Goal: Task Accomplishment & Management: Use online tool/utility

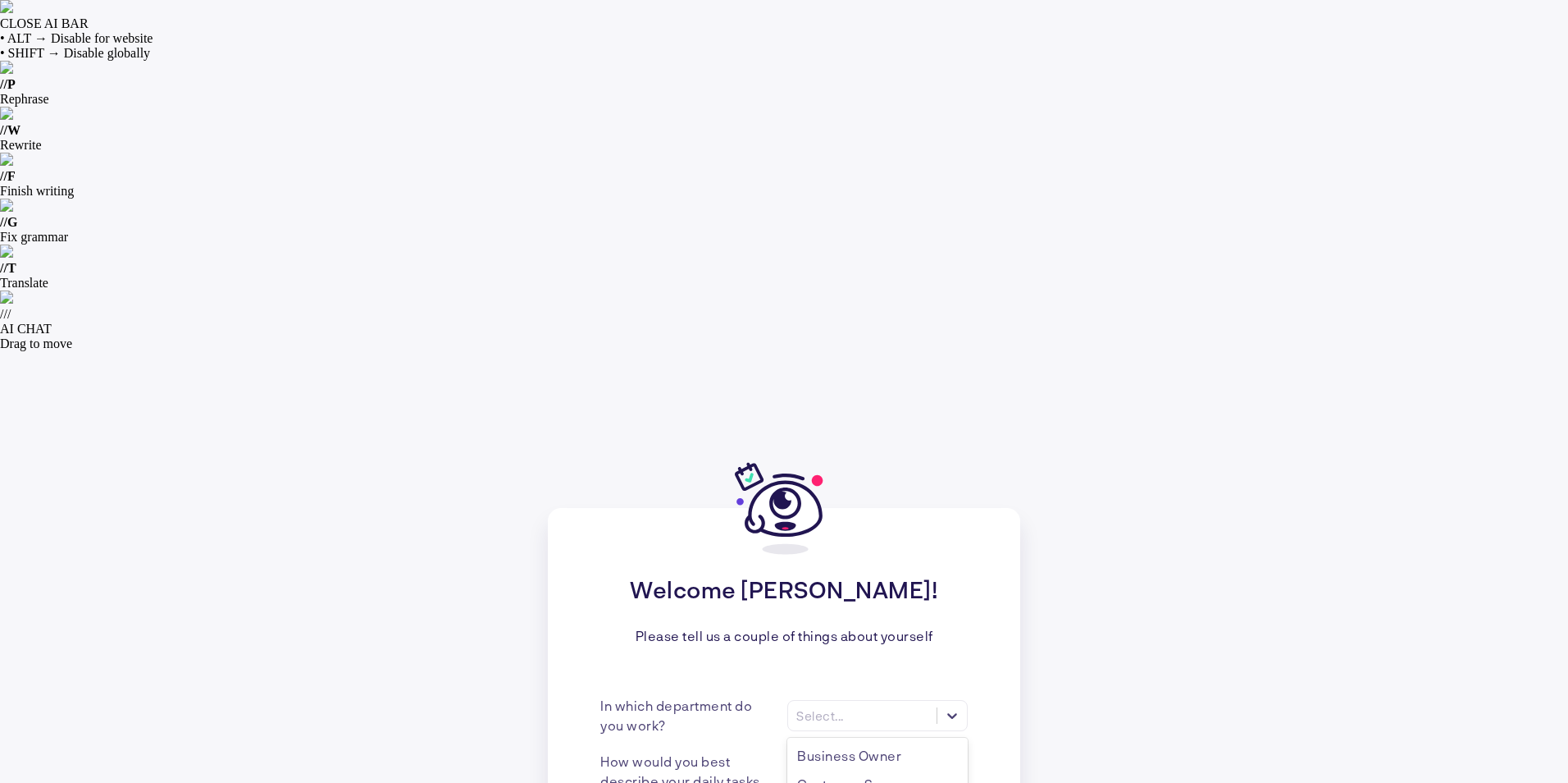
click at [963, 767] on div at bounding box center [952, 781] width 30 height 30
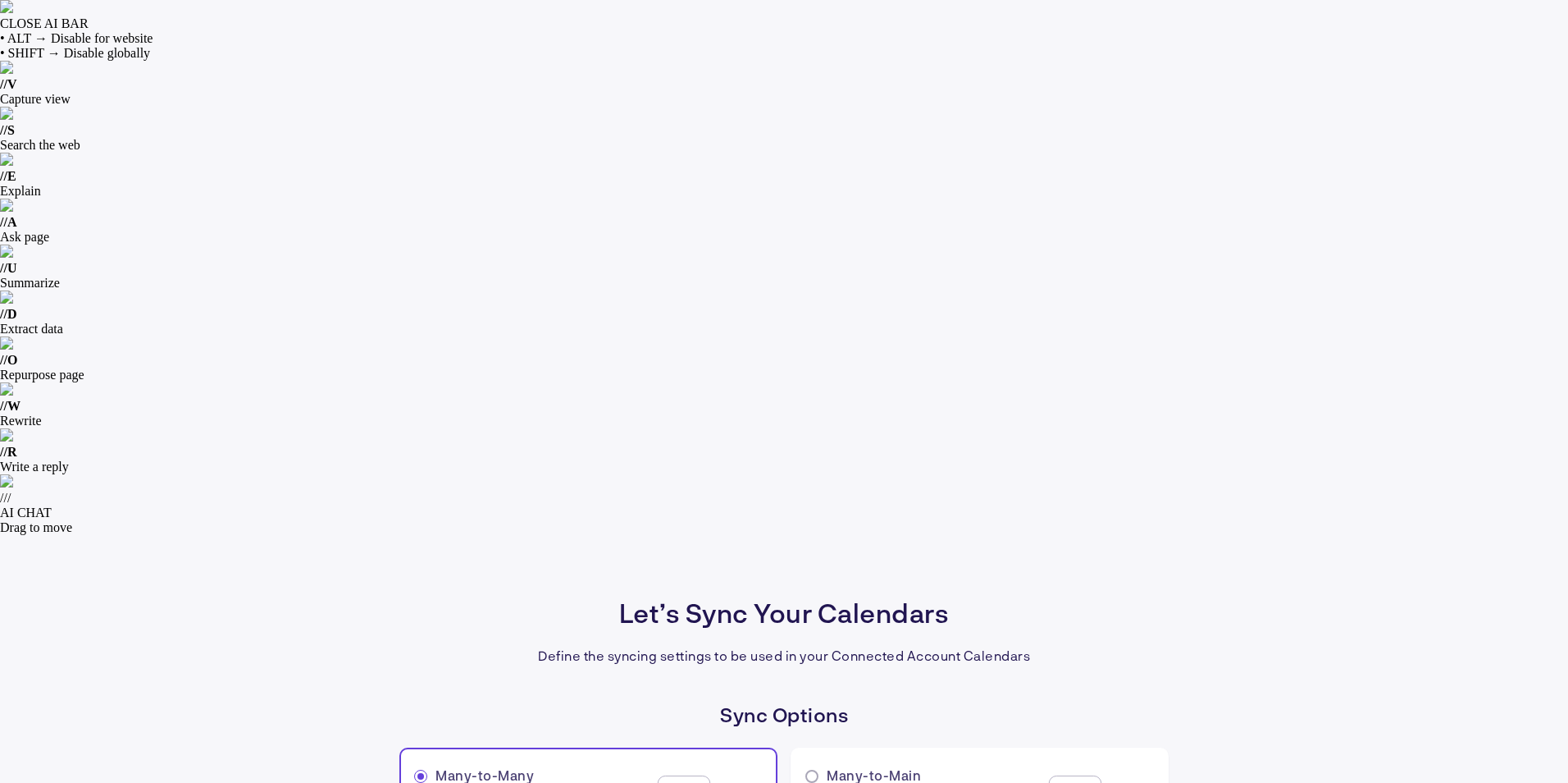
radio input "false"
radio input "true"
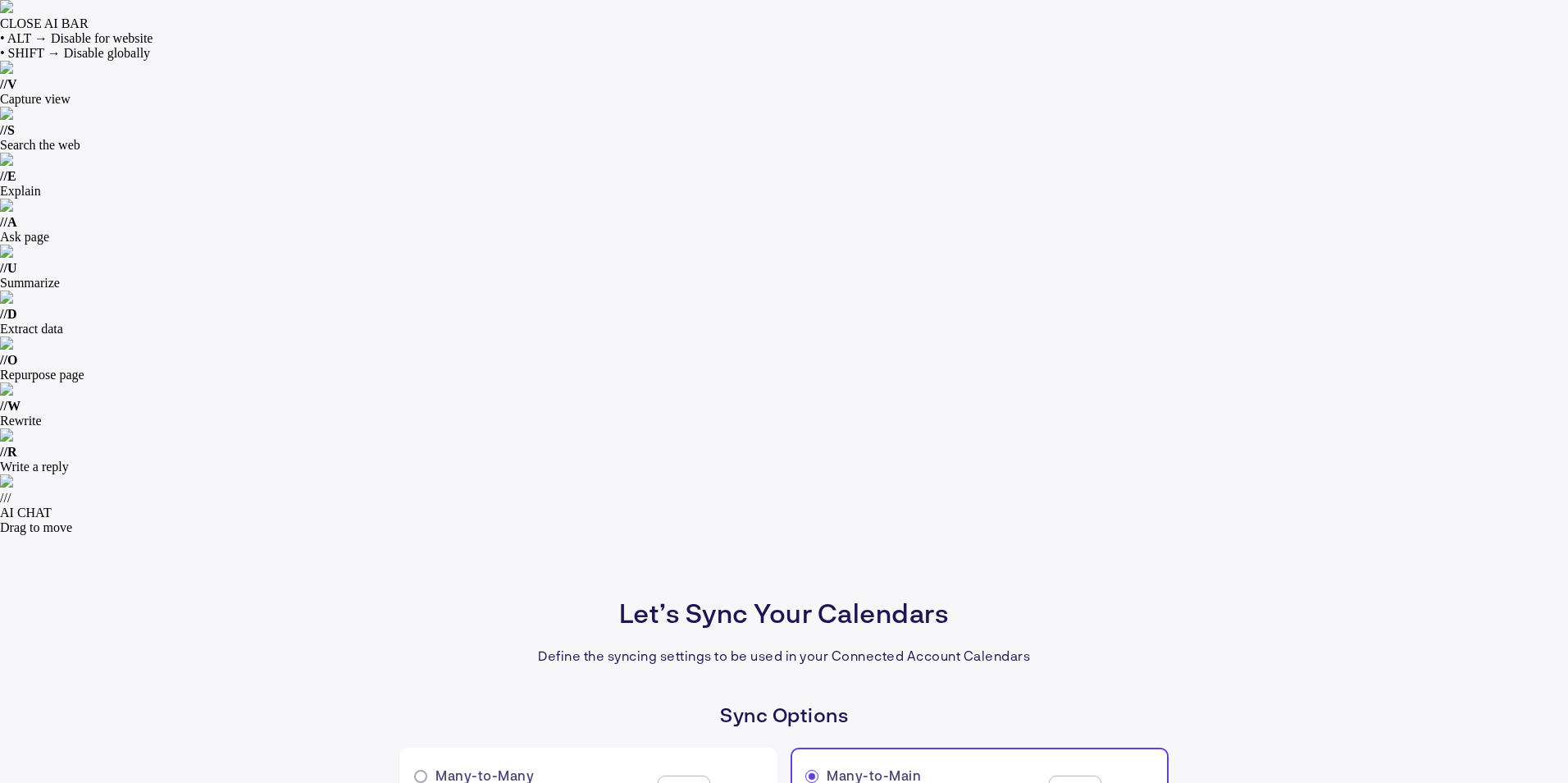
radio input "true"
radio input "false"
